Goal: Communication & Community: Answer question/provide support

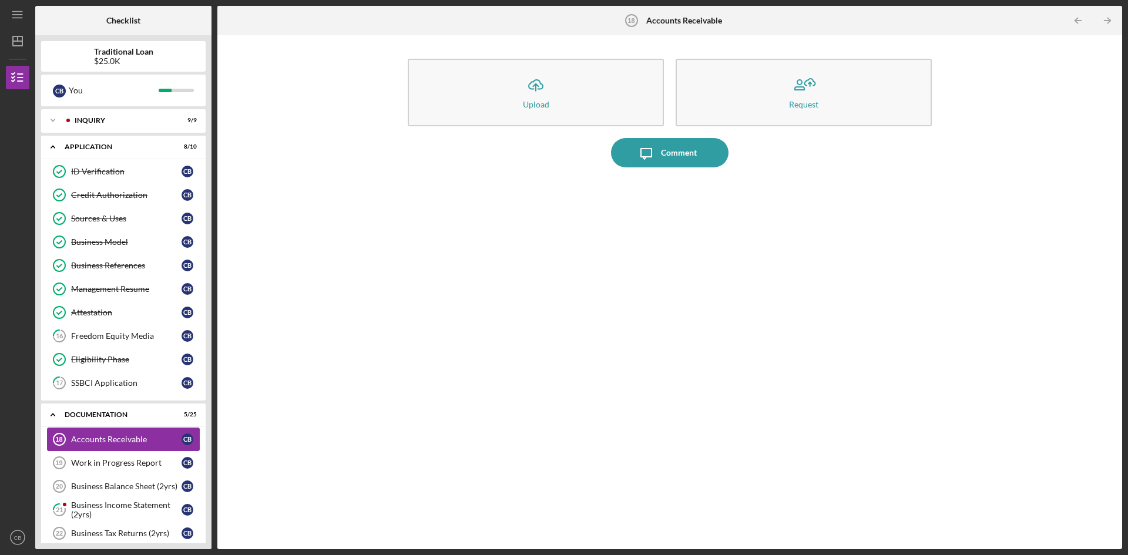
click at [125, 440] on div "Accounts Receivable" at bounding box center [126, 439] width 110 height 9
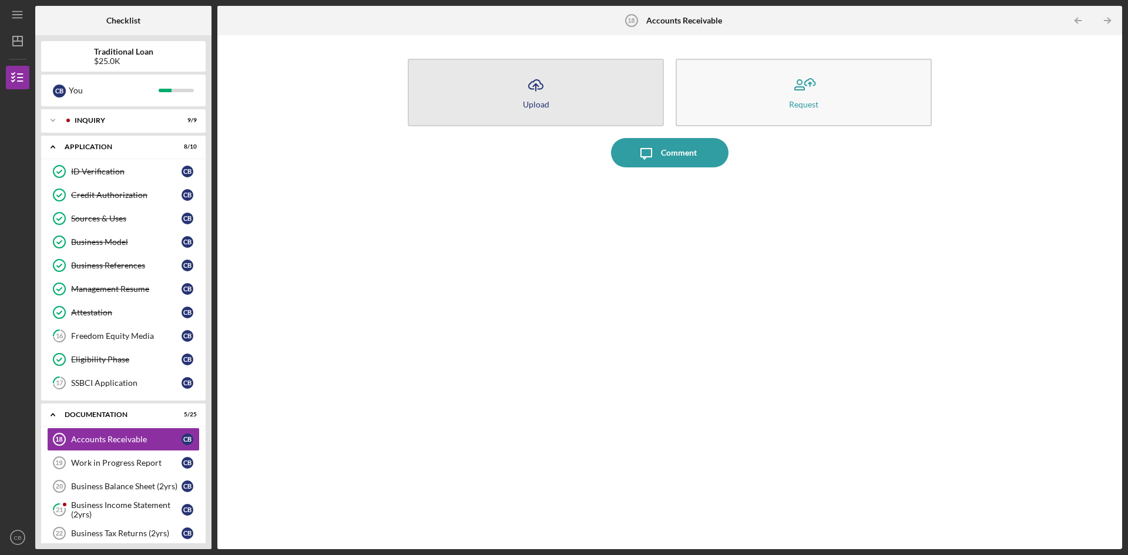
click at [549, 98] on icon "Icon/Upload" at bounding box center [535, 85] width 29 height 29
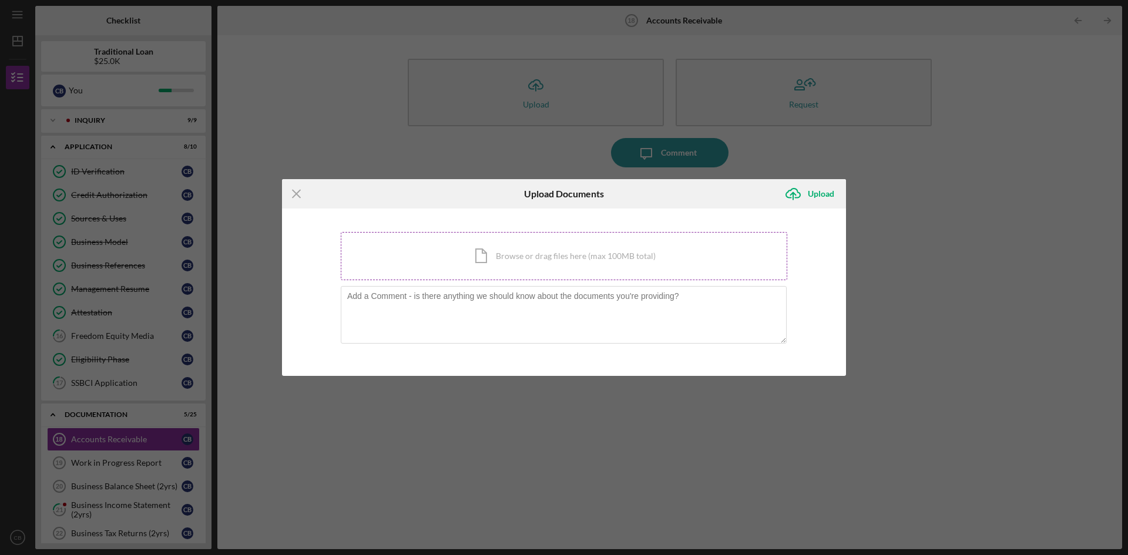
click at [475, 262] on div "Icon/Document Browse or drag files here (max 100MB total) Tap to choose files o…" at bounding box center [564, 256] width 447 height 48
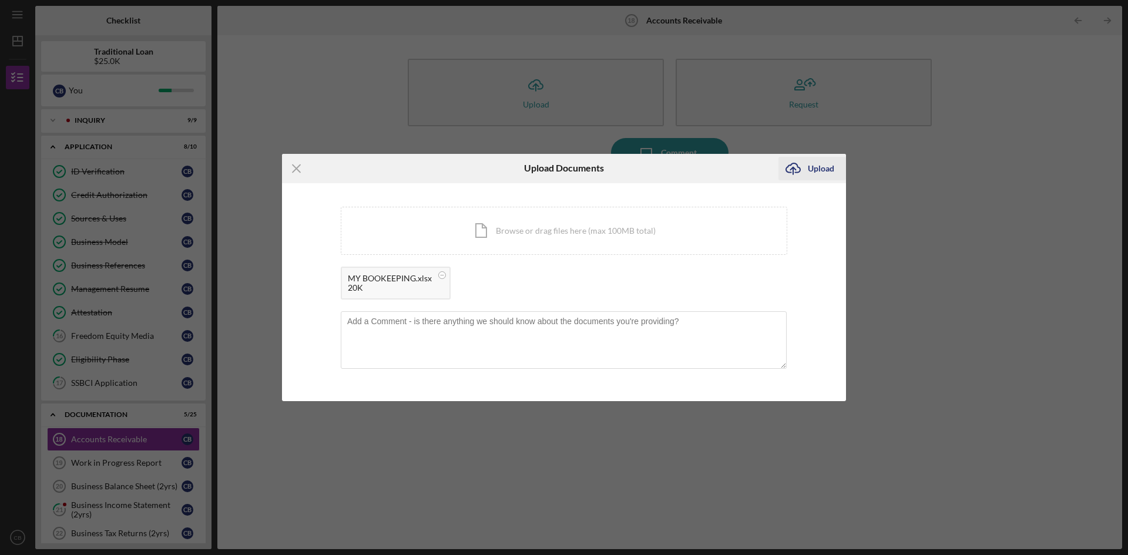
click at [812, 167] on div "Upload" at bounding box center [821, 169] width 26 height 24
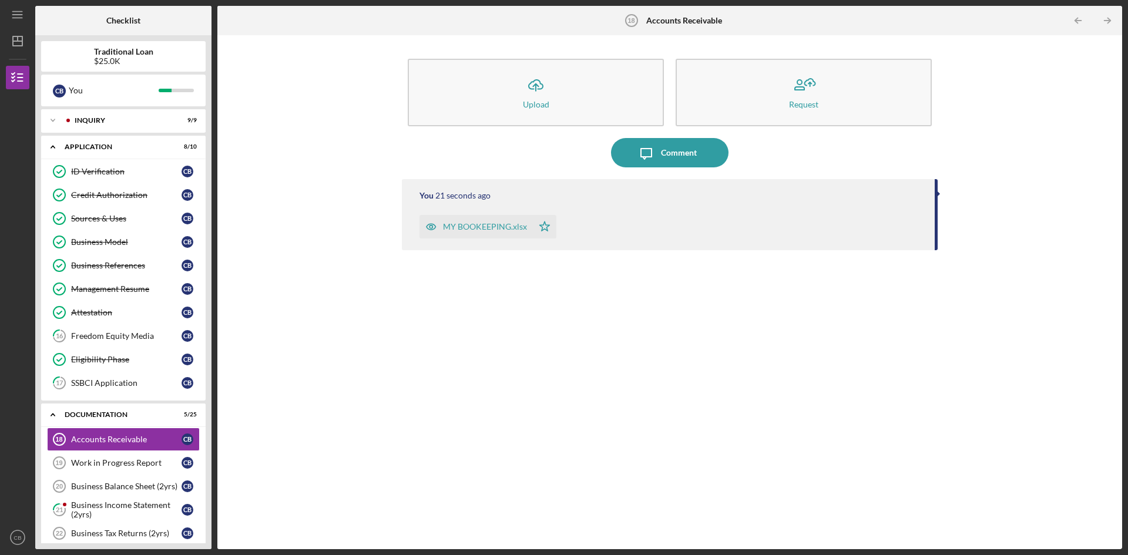
click at [542, 229] on polygon "button" at bounding box center [545, 226] width 10 height 9
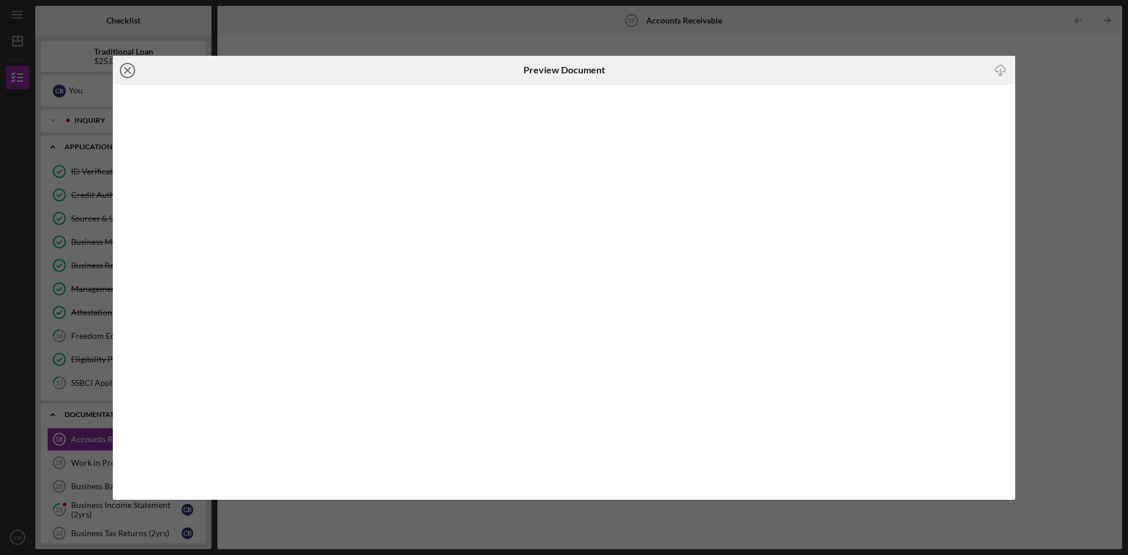
click at [122, 66] on circle at bounding box center [127, 70] width 14 height 14
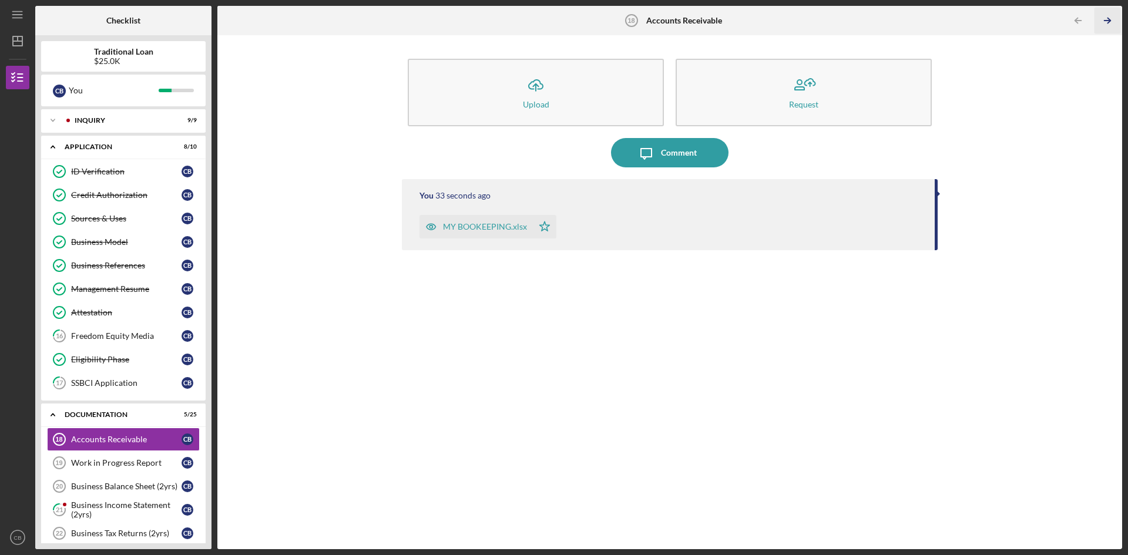
click at [1112, 19] on icon "Icon/Table Pagination Arrow" at bounding box center [1107, 21] width 26 height 26
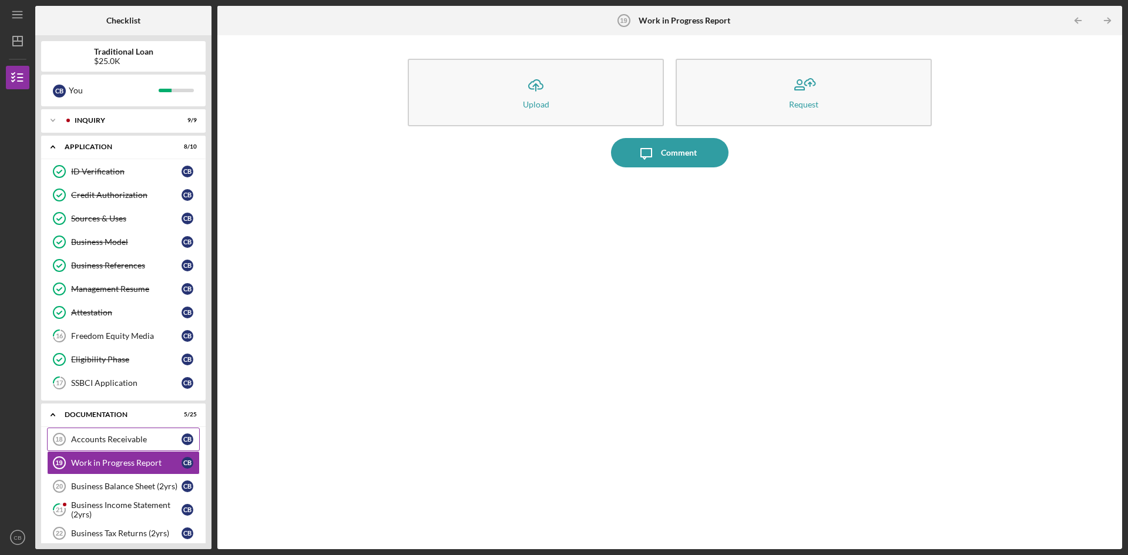
click at [128, 434] on link "Accounts Receivable 18 Accounts Receivable C B" at bounding box center [123, 440] width 153 height 24
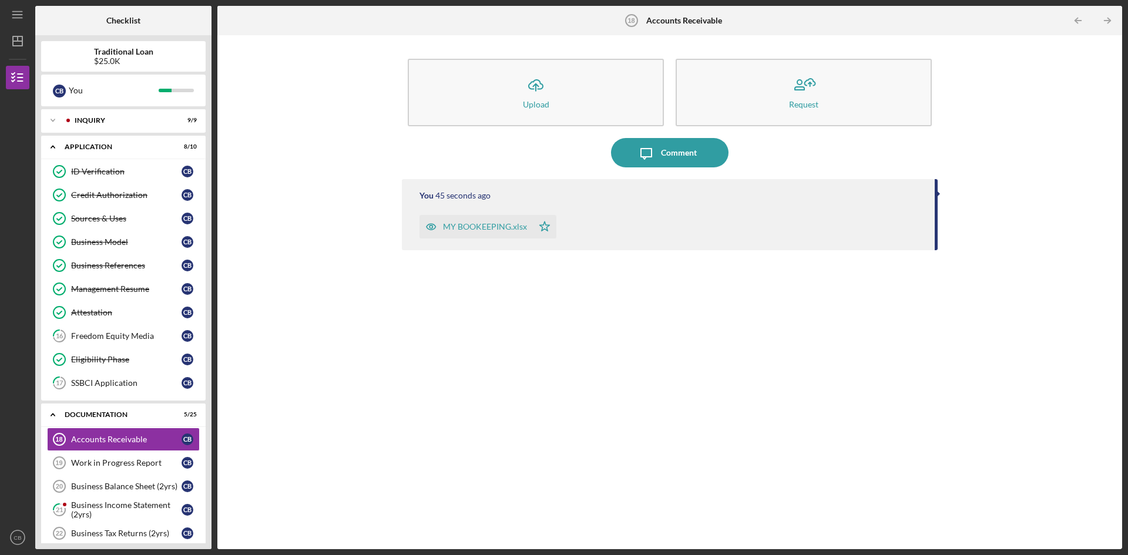
click at [698, 16] on b "Accounts Receivable" at bounding box center [684, 20] width 76 height 9
click at [364, 386] on div "Icon/Upload Upload Request Icon/Message Comment You 52 seconds ago MY BOOKEEPIN…" at bounding box center [669, 292] width 893 height 502
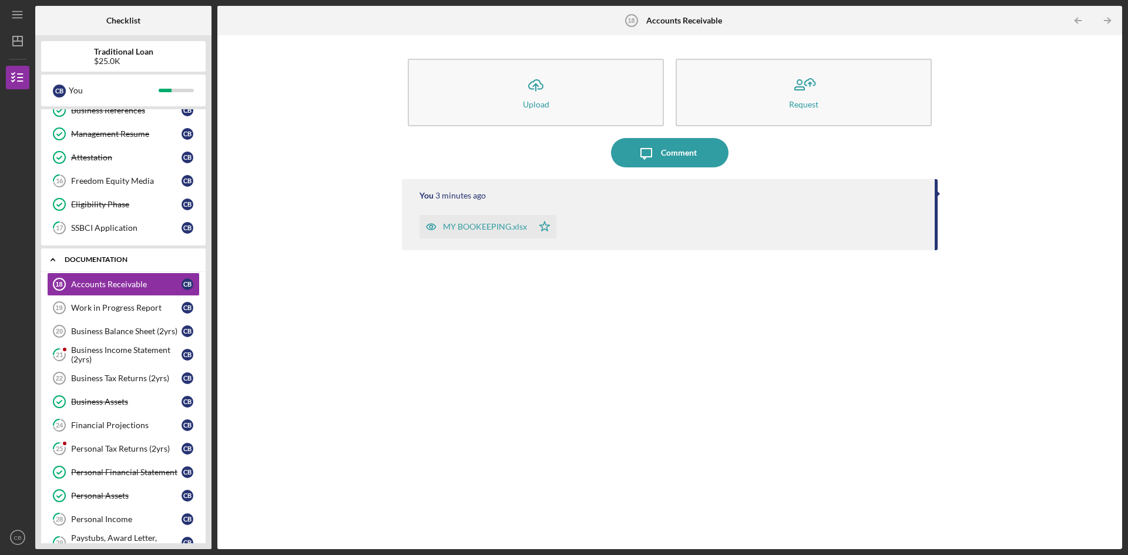
scroll to position [176, 0]
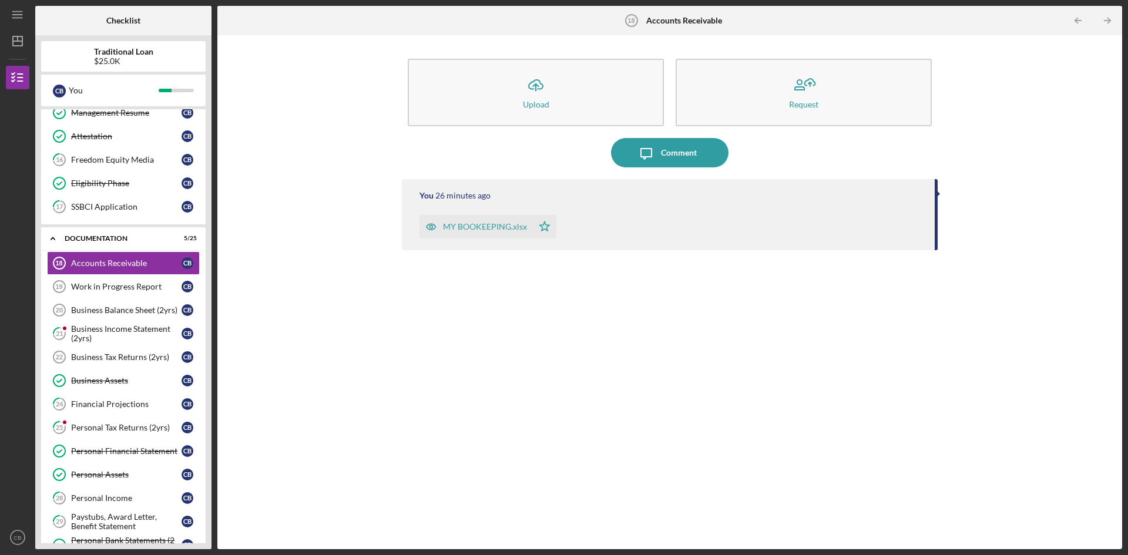
click at [274, 312] on div "Icon/Upload Upload Request Icon/Message Comment You 26 minutes ago MY BOOKEEPIN…" at bounding box center [669, 292] width 893 height 502
click at [132, 312] on div "Business Balance Sheet (2yrs)" at bounding box center [126, 310] width 110 height 9
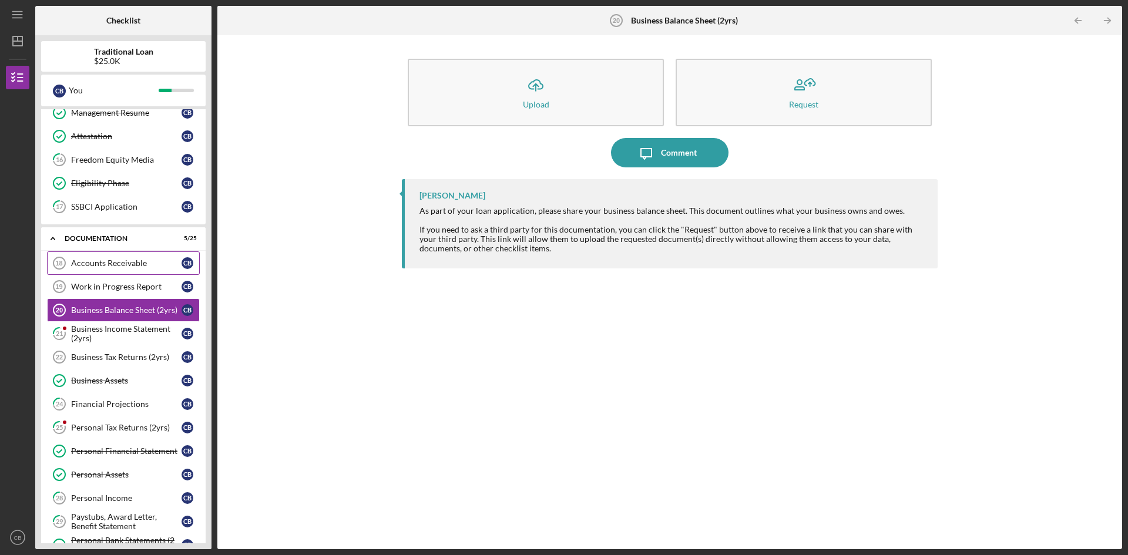
click at [94, 262] on div "Accounts Receivable" at bounding box center [126, 263] width 110 height 9
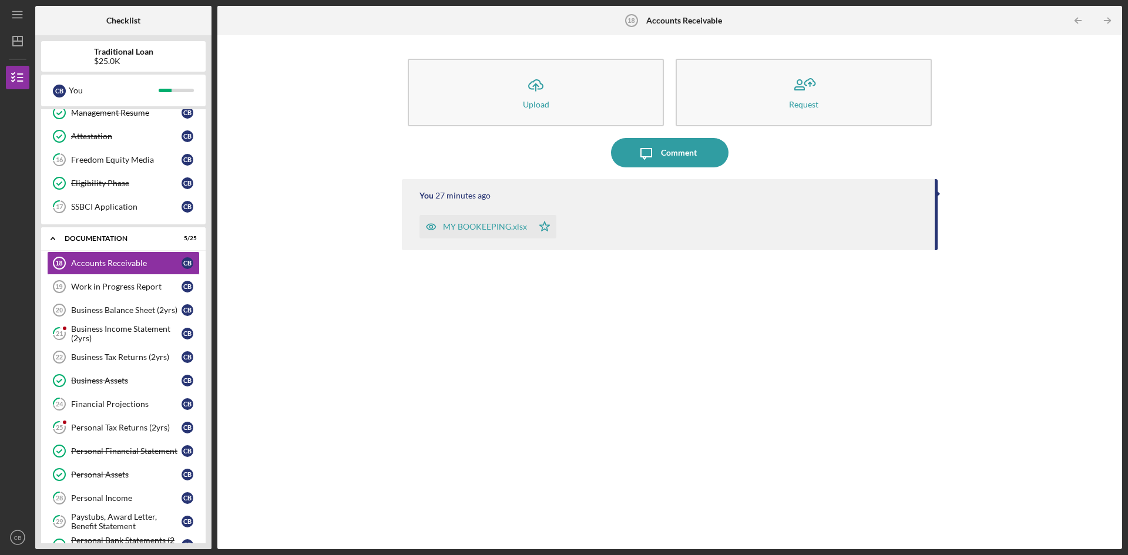
click at [816, 336] on div "You 27 minutes ago MY BOOKEEPING.xlsx Icon/Star" at bounding box center [670, 355] width 536 height 353
click at [694, 160] on div "Comment" at bounding box center [679, 152] width 36 height 29
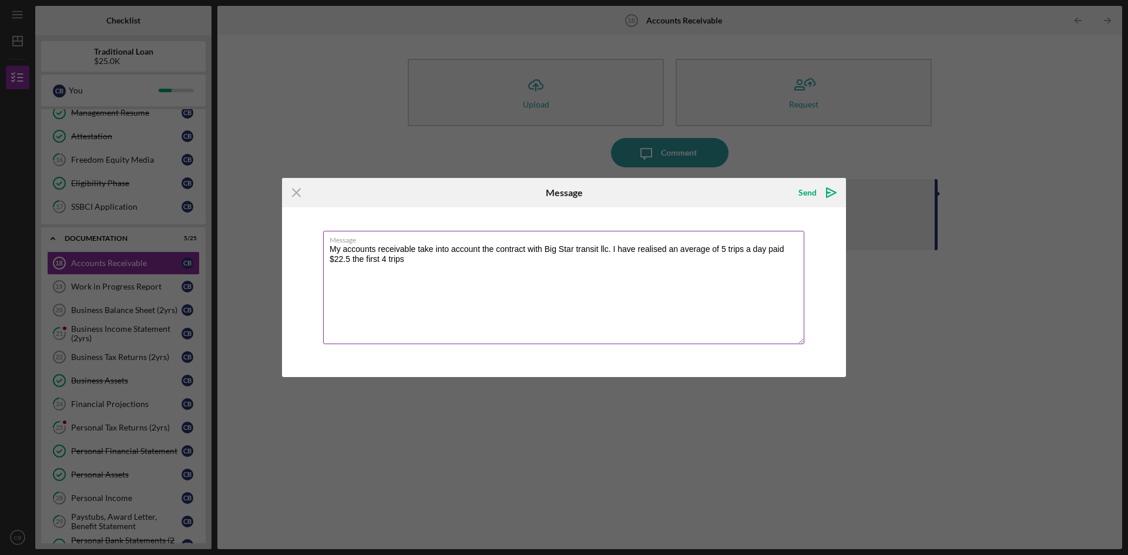
click at [349, 259] on textarea "My accounts receivable take into account the contract with Big Star transit llc…" at bounding box center [563, 287] width 481 height 113
click at [426, 262] on textarea "My accounts receivable take into account the contract with Big Star transit llc…" at bounding box center [563, 287] width 481 height 113
click at [438, 259] on textarea "My accounts receivable take into account the contract with Big Star transit llc…" at bounding box center [563, 287] width 481 height 113
click at [440, 260] on textarea "My accounts receivable take into account the contract with Big Star transit llc…" at bounding box center [563, 287] width 481 height 113
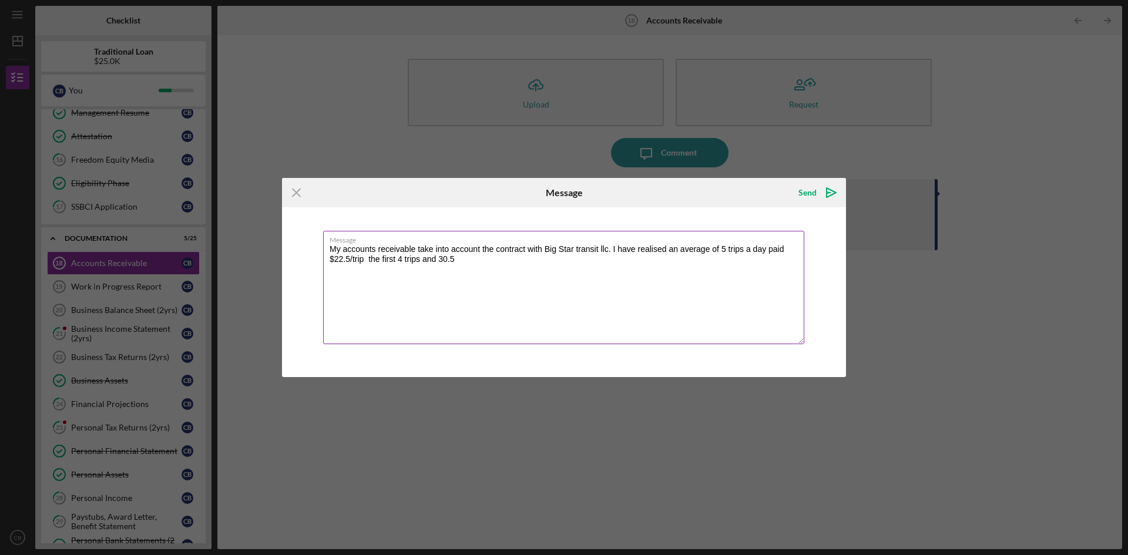
click at [440, 260] on textarea "My accounts receivable take into account the contract with Big Star transit llc…" at bounding box center [563, 287] width 481 height 113
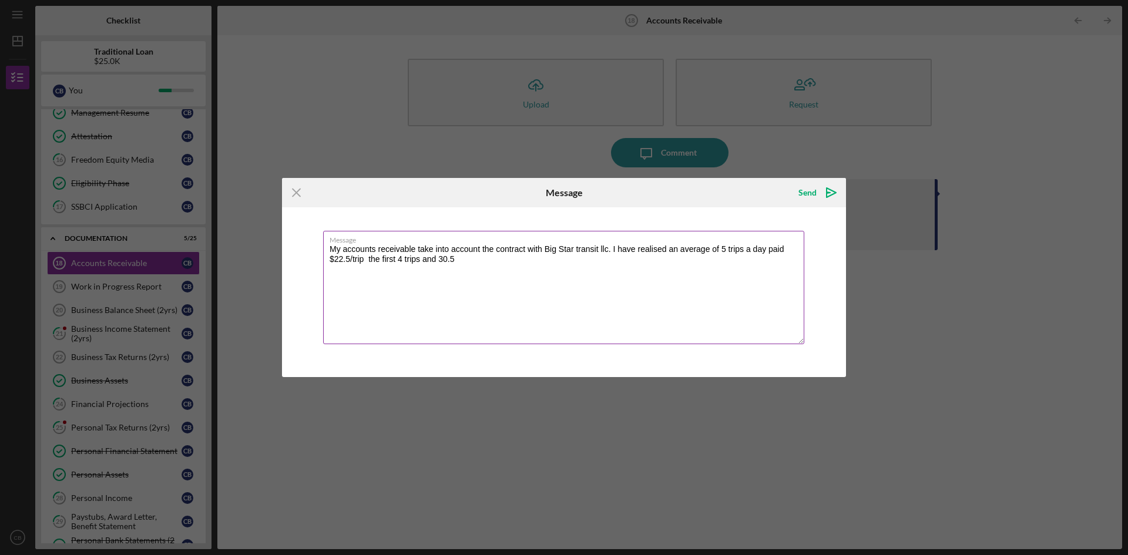
click at [440, 260] on textarea "My accounts receivable take into account the contract with Big Star transit llc…" at bounding box center [563, 287] width 481 height 113
click at [457, 260] on textarea "My accounts receivable take into account the contract with Big Star transit llc…" at bounding box center [563, 287] width 481 height 113
drag, startPoint x: 460, startPoint y: 260, endPoint x: 464, endPoint y: 280, distance: 20.3
click at [466, 267] on textarea "My accounts receivable take into account the contract with Big Star transit llc…" at bounding box center [563, 287] width 481 height 113
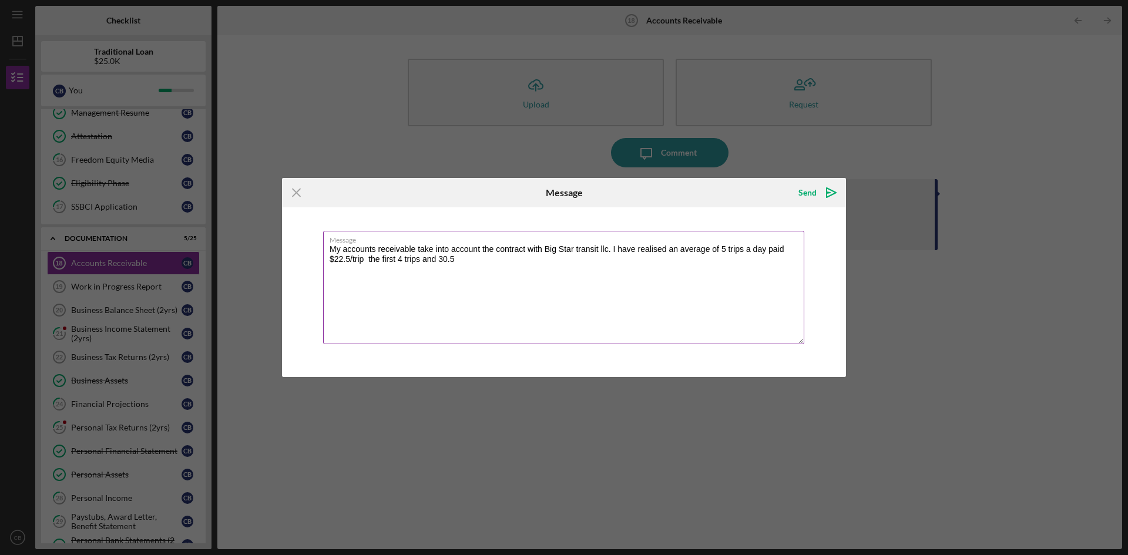
click at [467, 310] on textarea "My accounts receivable take into account the contract with Big Star transit llc…" at bounding box center [563, 287] width 481 height 113
drag, startPoint x: 467, startPoint y: 310, endPoint x: 468, endPoint y: 258, distance: 51.7
click at [468, 273] on textarea "My accounts receivable take into account the contract with Big Star transit llc…" at bounding box center [563, 287] width 481 height 113
click at [463, 191] on div "Icon/Menu Close" at bounding box center [376, 192] width 188 height 29
click at [440, 260] on textarea "My accounts receivable take into account the contract with Big Star transit llc…" at bounding box center [563, 287] width 481 height 113
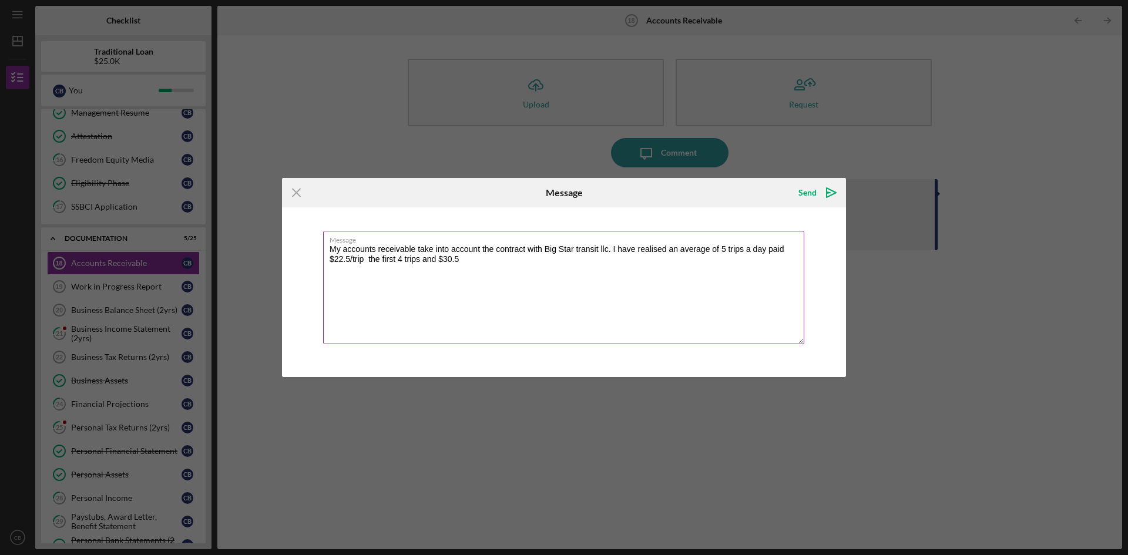
click at [477, 264] on textarea "My accounts receivable take into account the contract with Big Star transit llc…" at bounding box center [563, 287] width 481 height 113
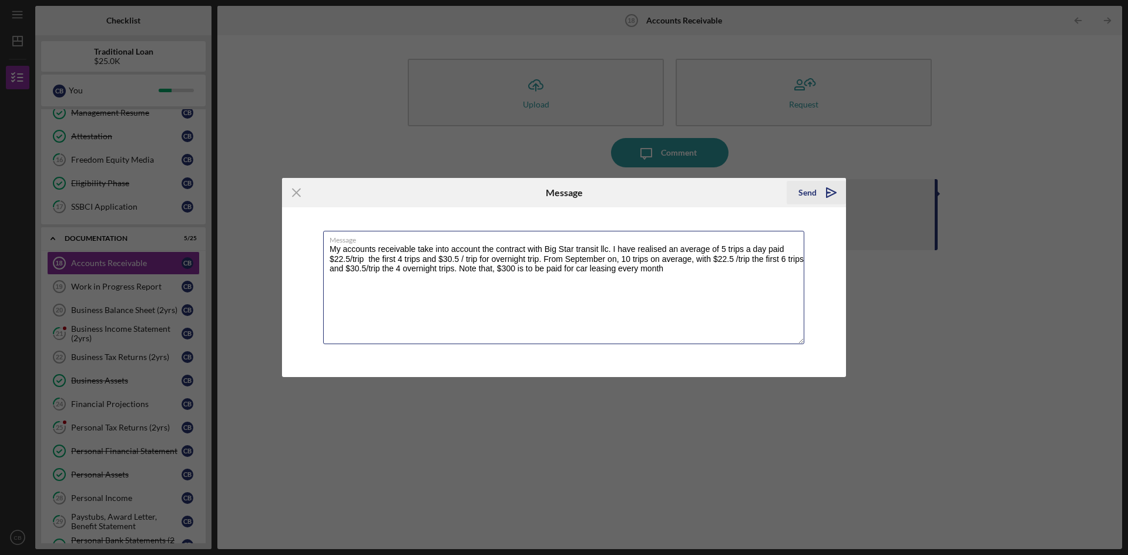
type textarea "My accounts receivable take into account the contract with Big Star transit llc…"
click at [823, 189] on icon "Icon/icon-invite-send" at bounding box center [831, 192] width 29 height 29
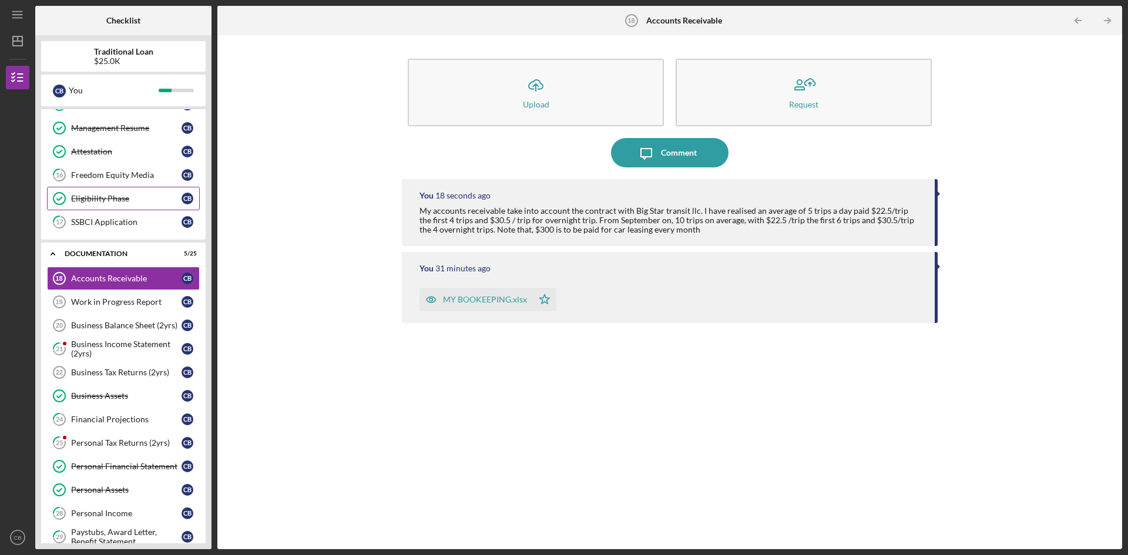
scroll to position [294, 0]
